Goal: Information Seeking & Learning: Check status

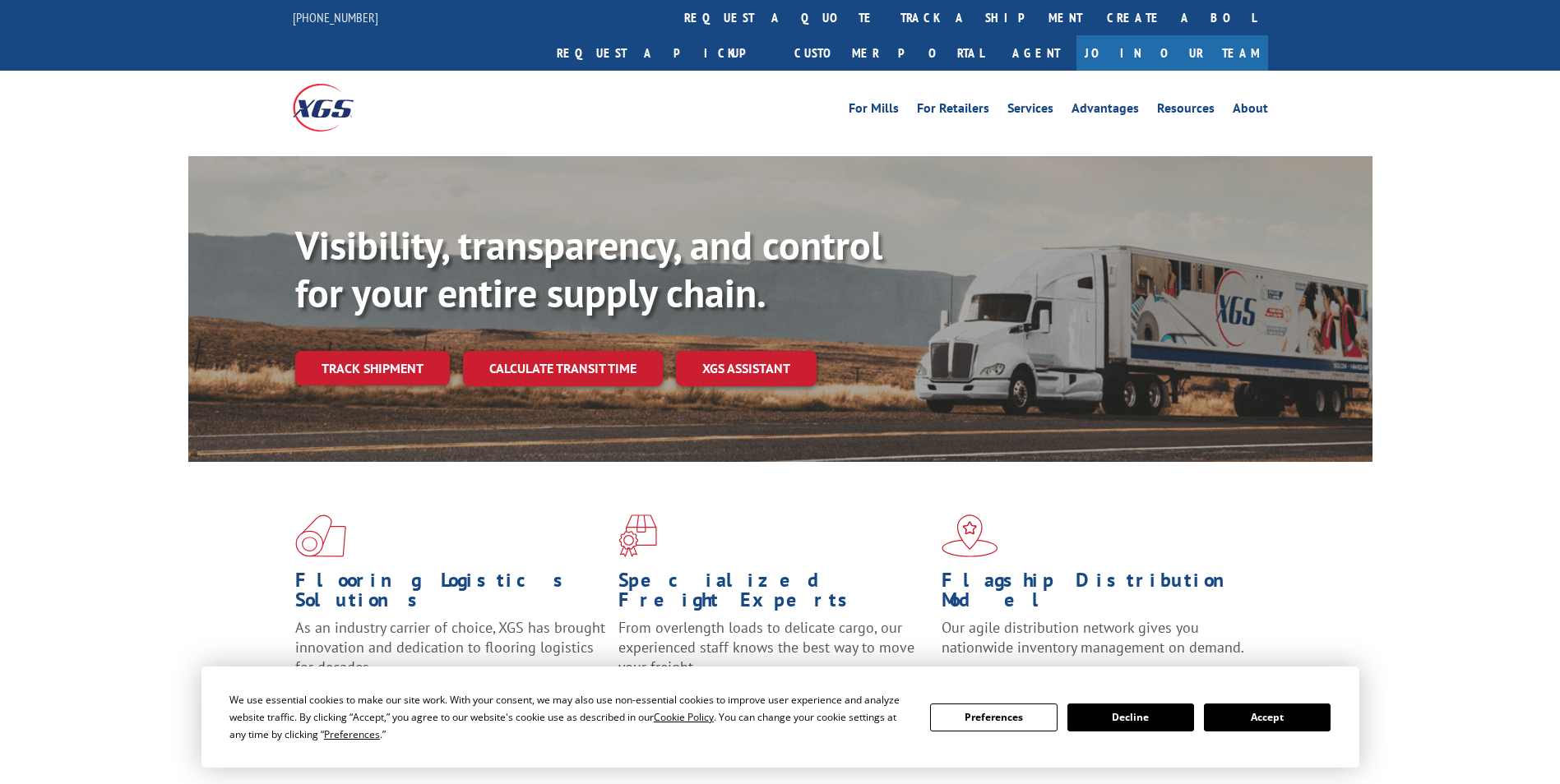
click at [889, 14] on link "track a shipment" at bounding box center [992, 17] width 207 height 36
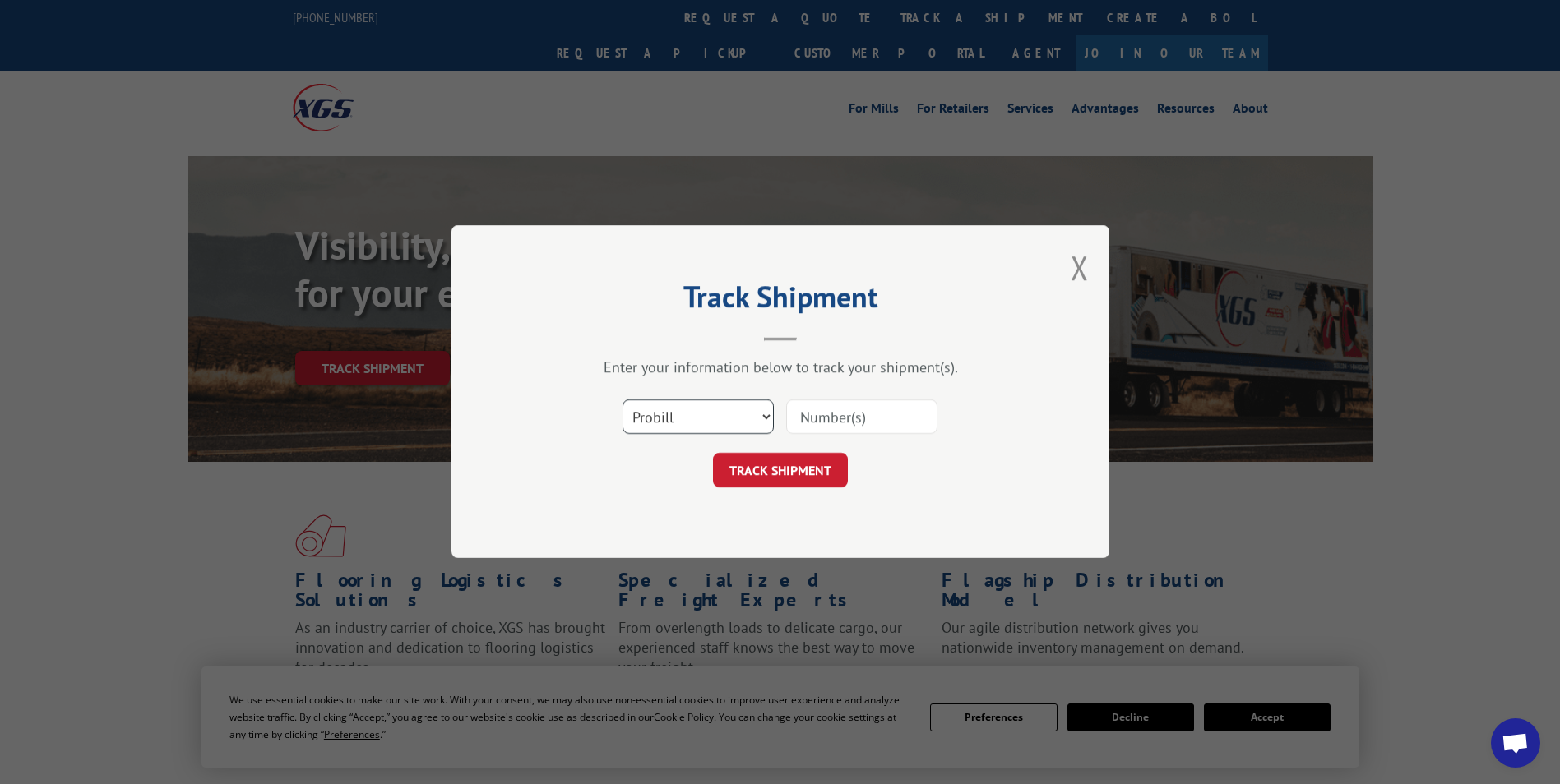
drag, startPoint x: 748, startPoint y: 412, endPoint x: 757, endPoint y: 412, distance: 9.0
click at [752, 412] on select "Select category... Probill BOL PO" at bounding box center [698, 418] width 152 height 35
select select "bol"
click at [623, 401] on select "Select category... Probill BOL PO" at bounding box center [698, 418] width 152 height 35
click at [836, 417] on input at bounding box center [862, 418] width 152 height 35
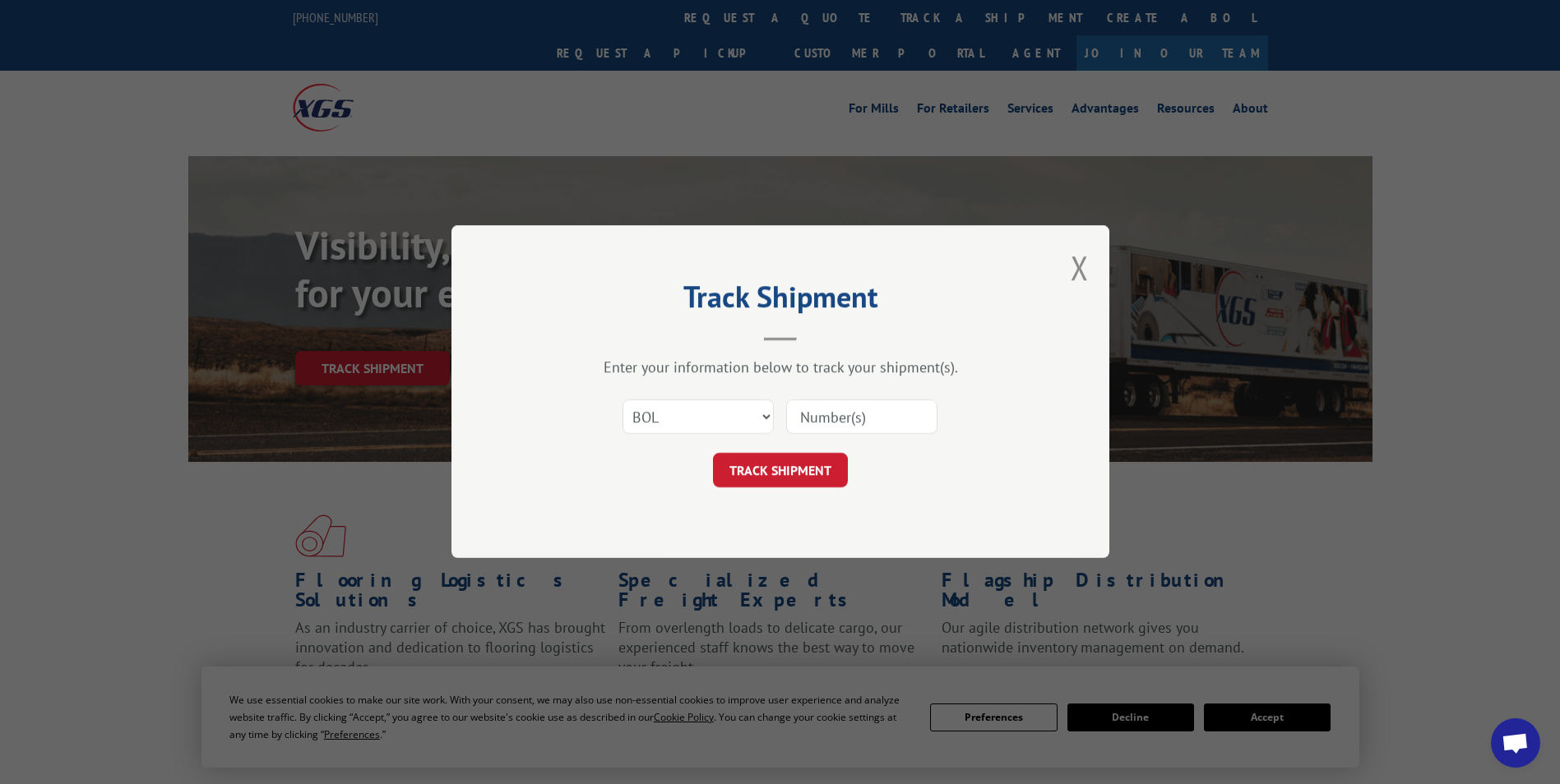
paste input "5227887"
type input "52278875227887"
drag, startPoint x: 837, startPoint y: 421, endPoint x: 829, endPoint y: 412, distance: 12.0
click at [829, 412] on input "52278875227887" at bounding box center [862, 418] width 152 height 35
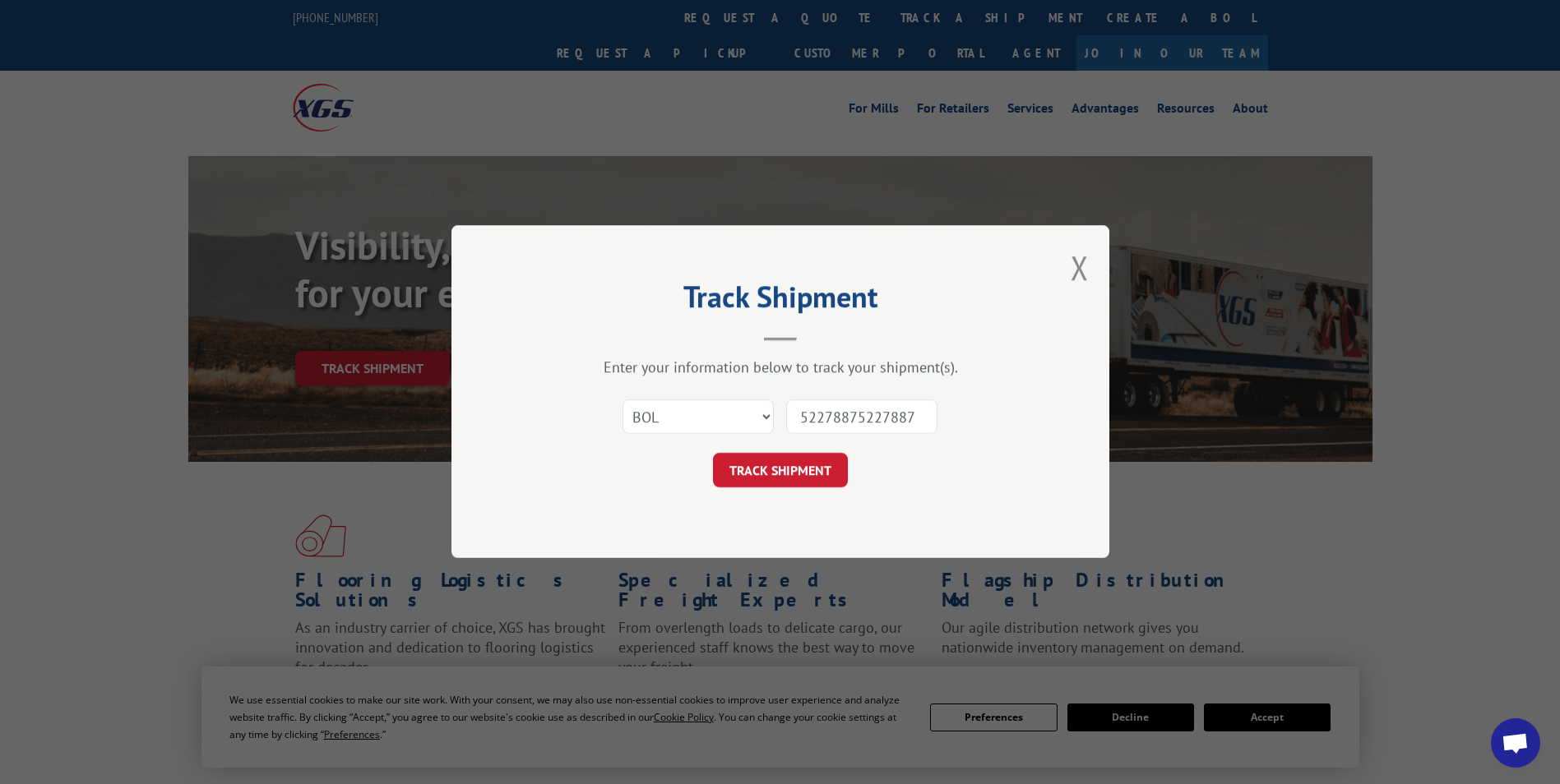
click at [829, 412] on input "52278875227887" at bounding box center [862, 418] width 152 height 35
paste input "5227887"
type input "5227887"
click at [786, 457] on button "TRACK SHIPMENT" at bounding box center [780, 471] width 135 height 35
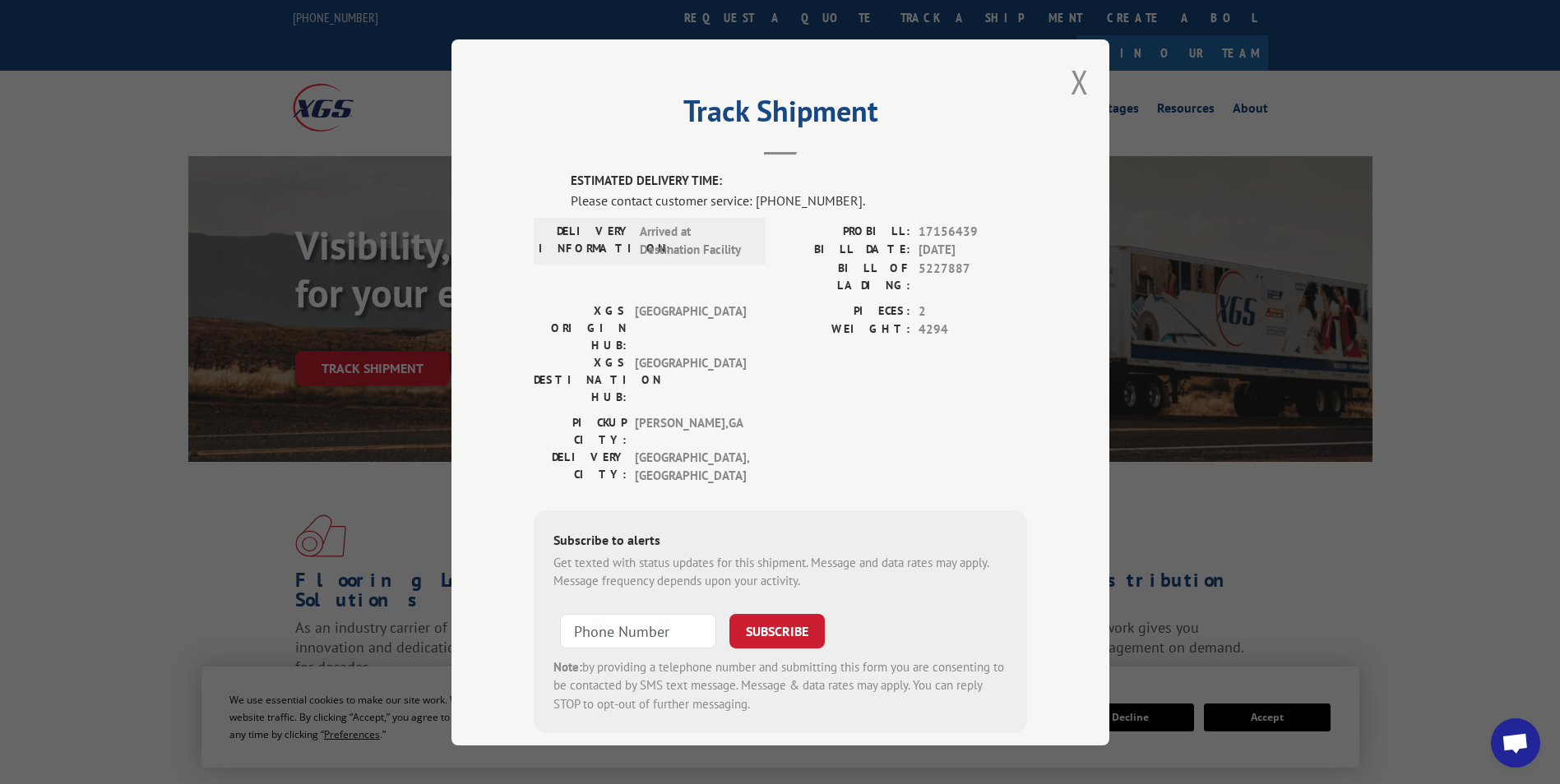
scroll to position [2, 0]
